Goal: Find specific page/section: Find specific page/section

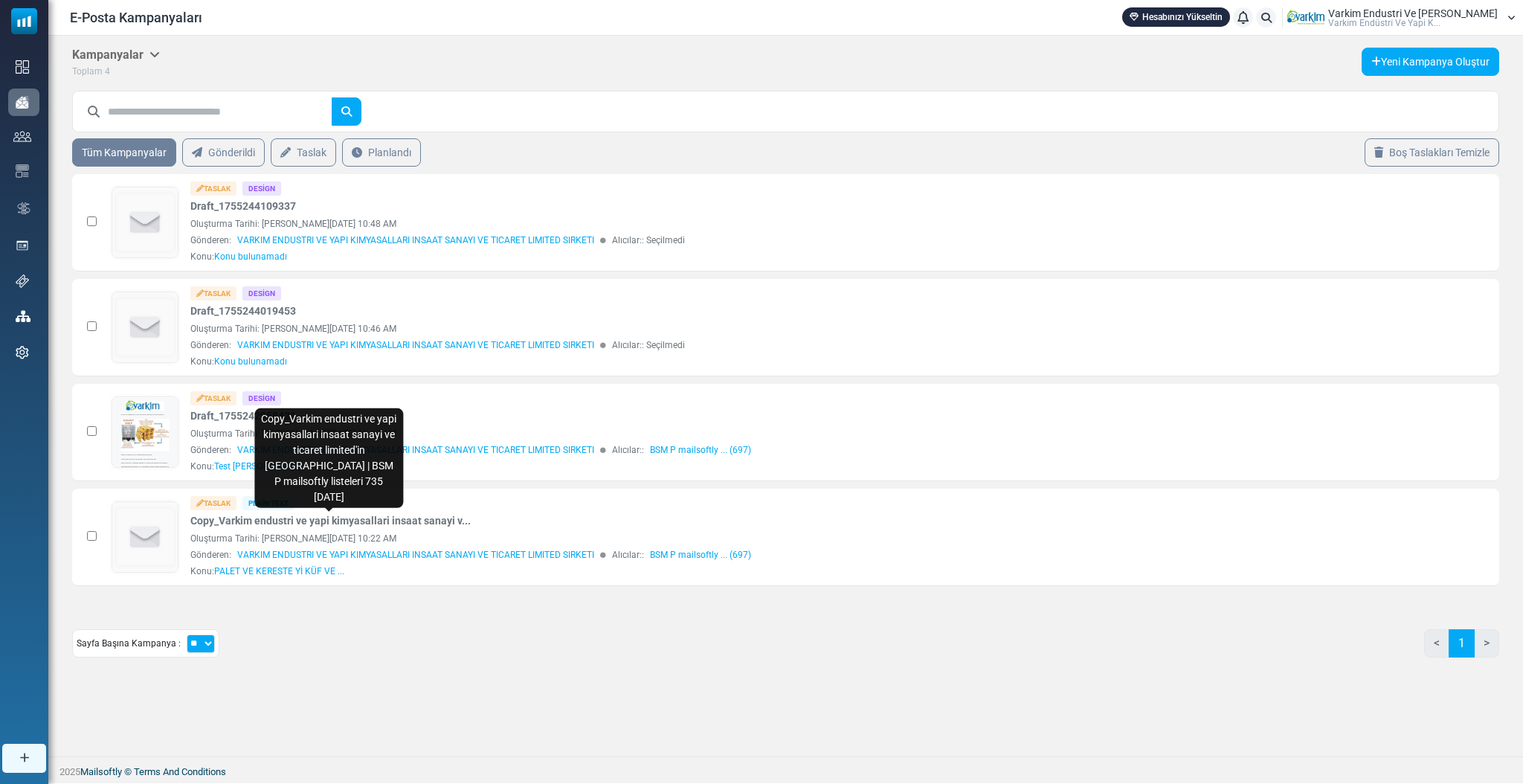
click at [1381, 18] on span "Varki̇m Endüstri̇ Ve Yapi K..." at bounding box center [1383, 23] width 112 height 9
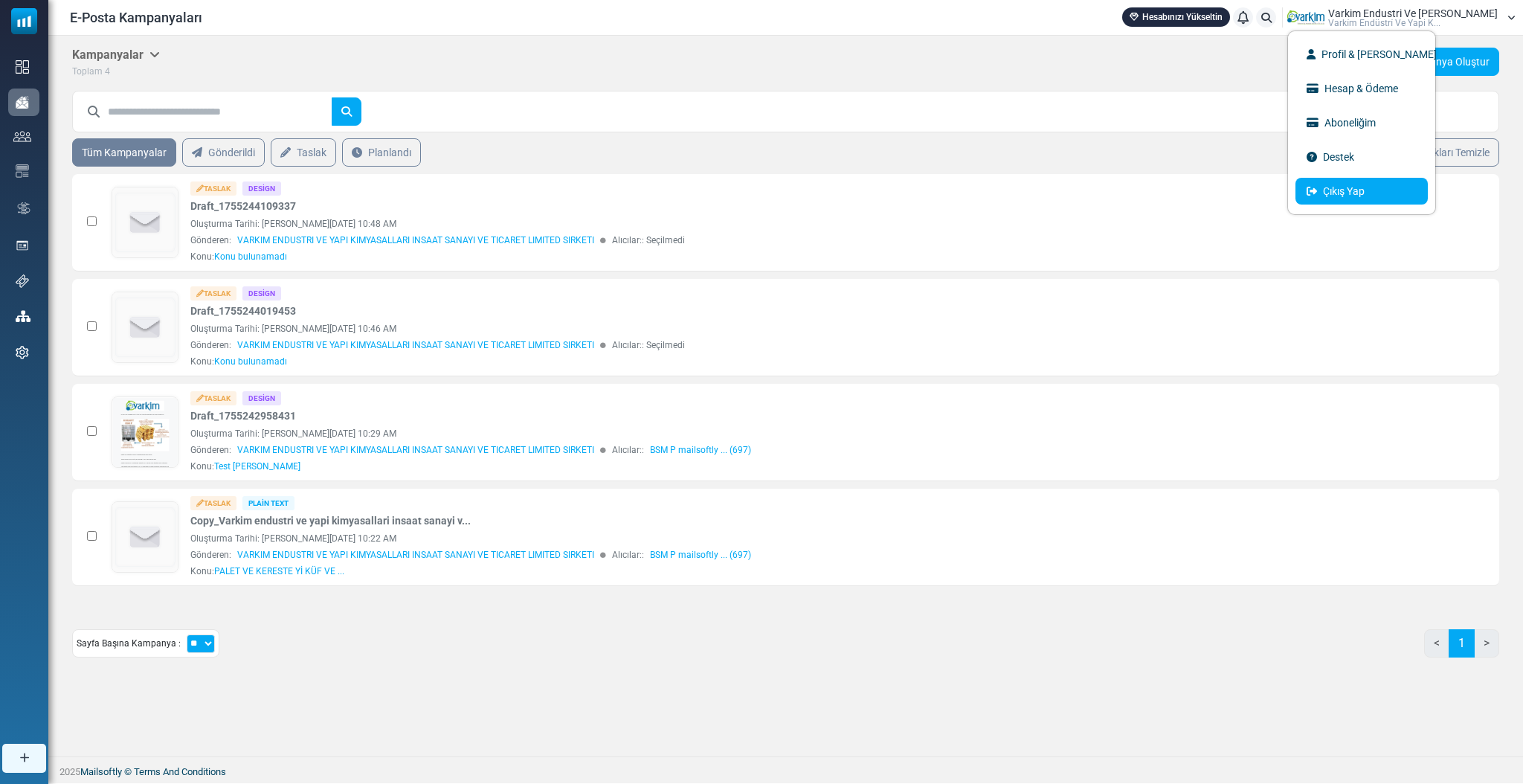
click at [1317, 186] on icon at bounding box center [1311, 191] width 10 height 10
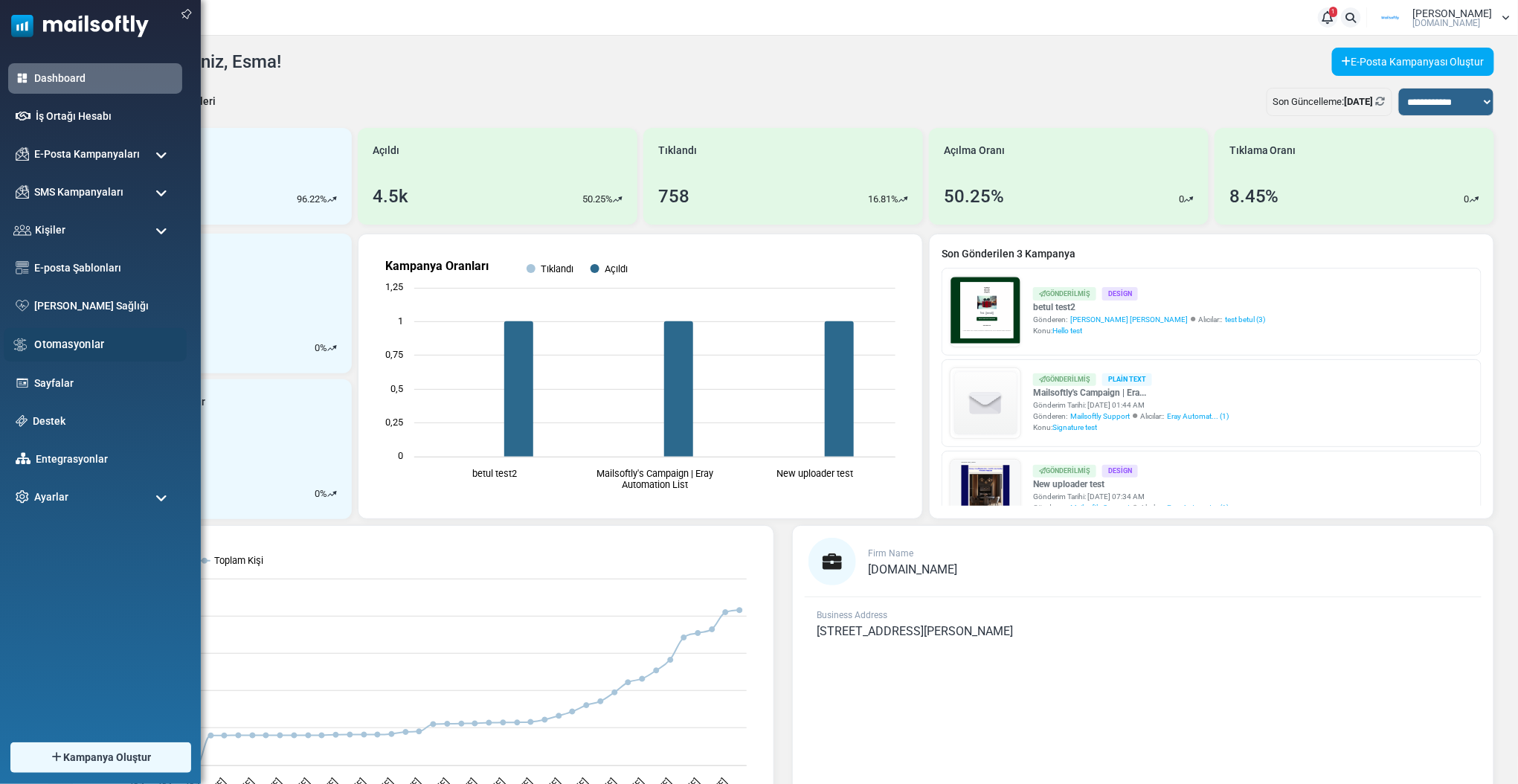
click at [92, 343] on link "Otomasyonlar" at bounding box center [106, 344] width 144 height 16
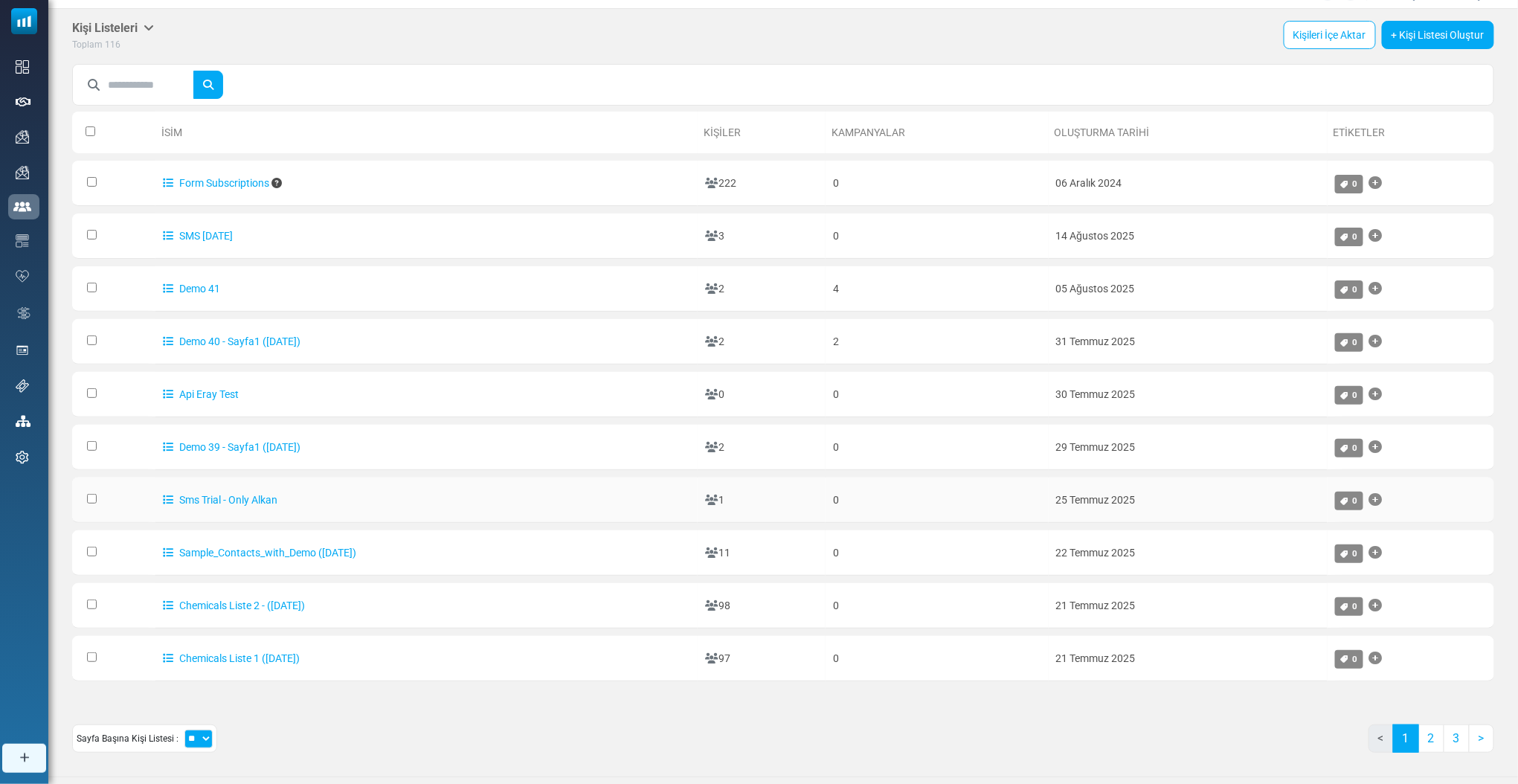
scroll to position [42, 0]
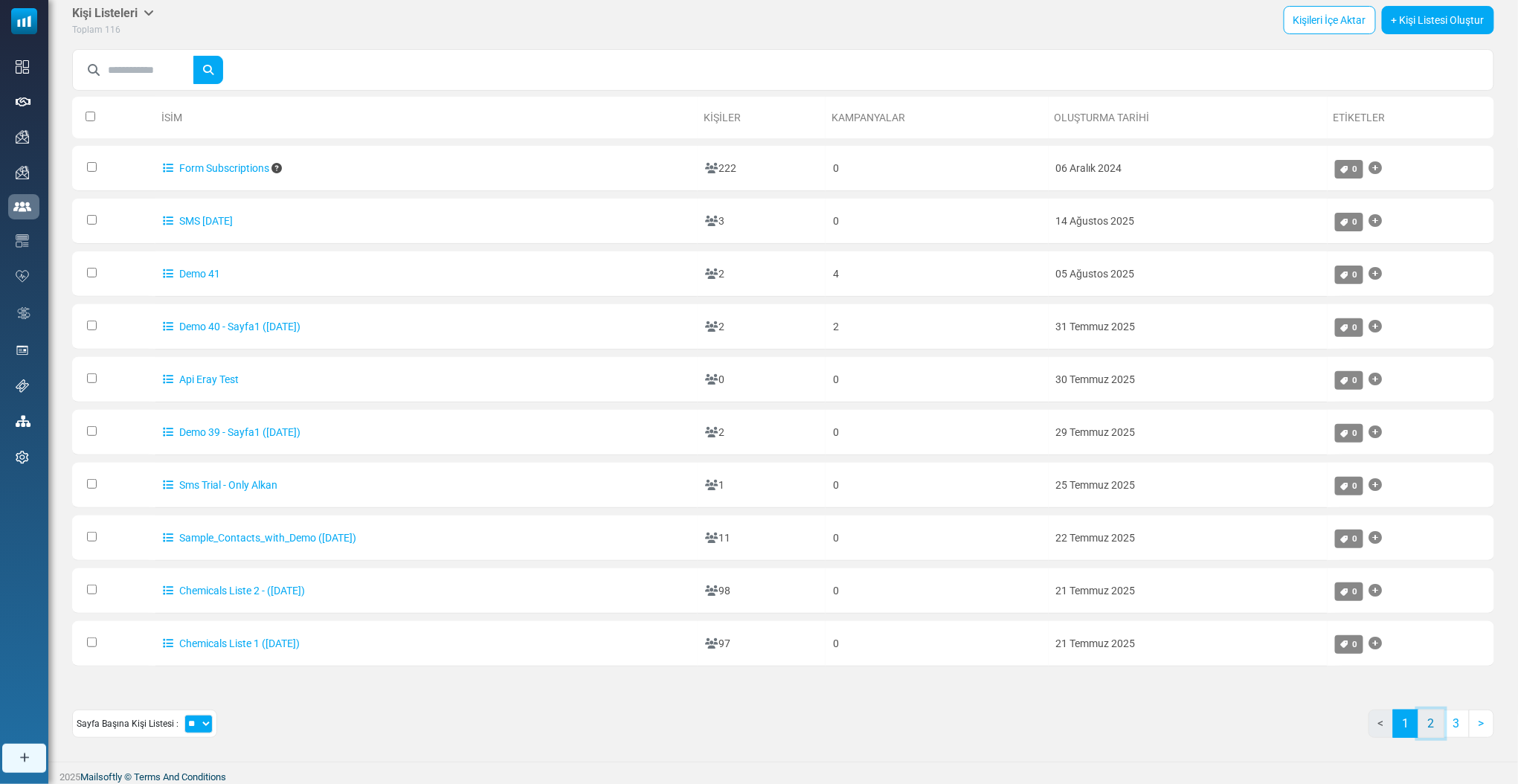
click at [1423, 713] on link "2" at bounding box center [1431, 723] width 26 height 29
